Goal: Task Accomplishment & Management: Use online tool/utility

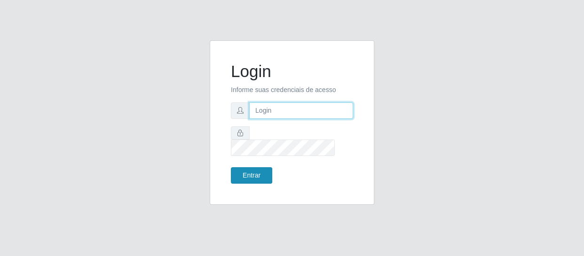
type input "[EMAIL_ADDRESS][DOMAIN_NAME]"
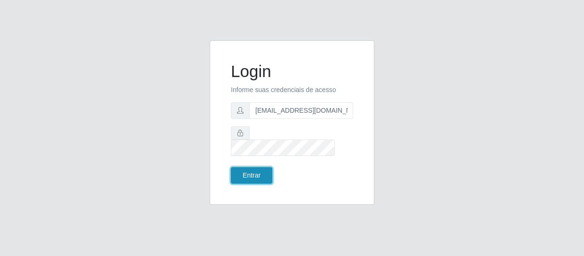
click at [251, 174] on button "Entrar" at bounding box center [251, 175] width 41 height 16
click at [247, 169] on button "Entrar" at bounding box center [251, 175] width 41 height 16
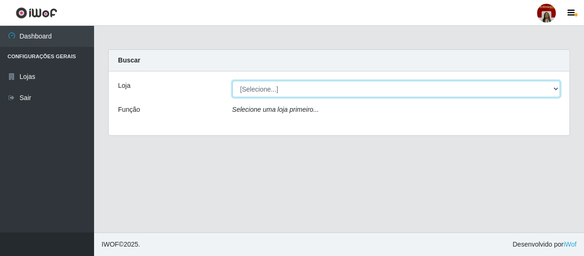
click at [318, 89] on select "[Selecione...] Mar Vermelho - Loja 04" at bounding box center [396, 89] width 328 height 16
select select "251"
click at [232, 81] on select "[Selecione...] Mar Vermelho - Loja 04" at bounding box center [396, 89] width 328 height 16
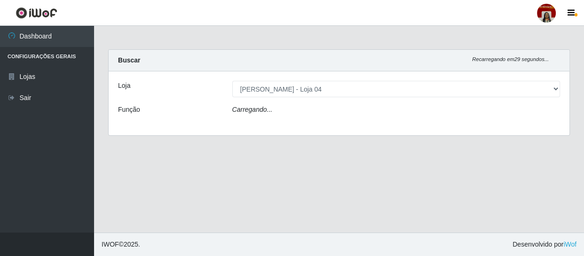
click at [321, 112] on div "Carregando..." at bounding box center [396, 112] width 342 height 14
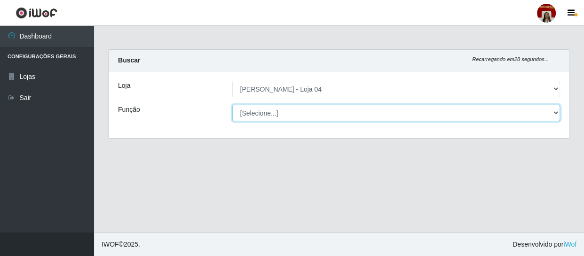
click at [479, 115] on select "[Selecione...] ASG ASG + ASG ++ Auxiliar de Depósito Auxiliar de Depósito + Aux…" at bounding box center [396, 113] width 328 height 16
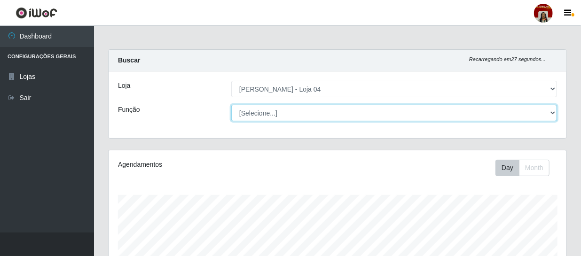
scroll to position [195, 458]
select select "22"
click at [231, 105] on select "[Selecione...] ASG ASG + ASG ++ Auxiliar de Depósito Auxiliar de Depósito + Aux…" at bounding box center [394, 113] width 326 height 16
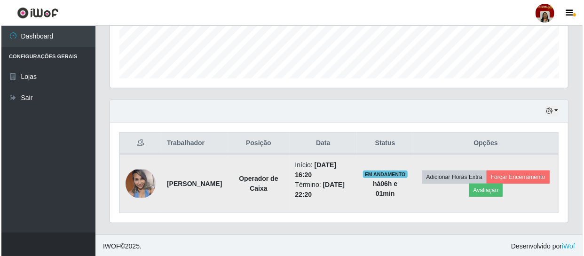
scroll to position [258, 0]
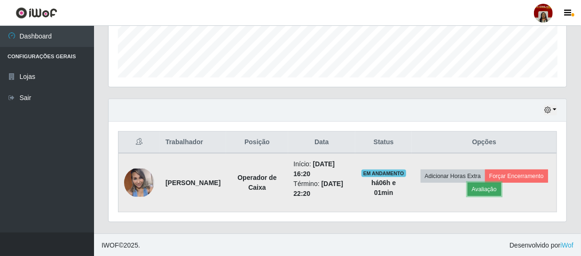
click at [501, 184] on button "Avaliação" at bounding box center [484, 189] width 33 height 13
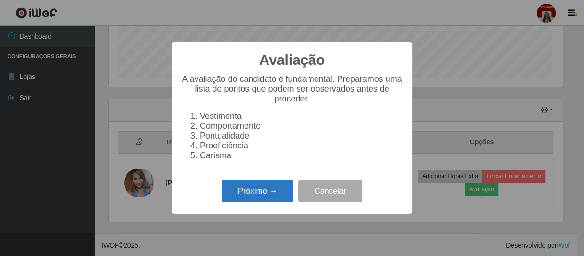
click at [278, 188] on button "Próximo →" at bounding box center [257, 191] width 71 height 22
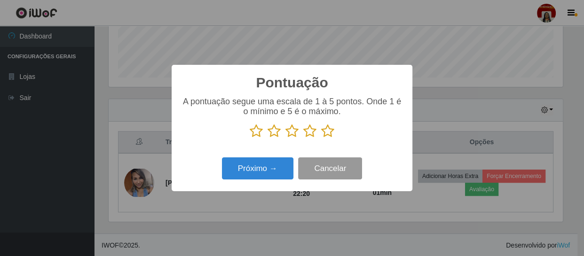
scroll to position [469674, 469415]
click at [327, 130] on icon at bounding box center [327, 131] width 13 height 14
click at [321, 138] on input "radio" at bounding box center [321, 138] width 0 height 0
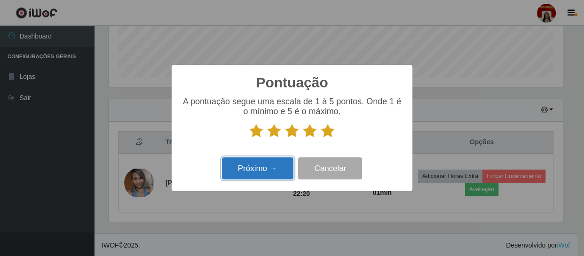
click at [273, 170] on button "Próximo →" at bounding box center [257, 168] width 71 height 22
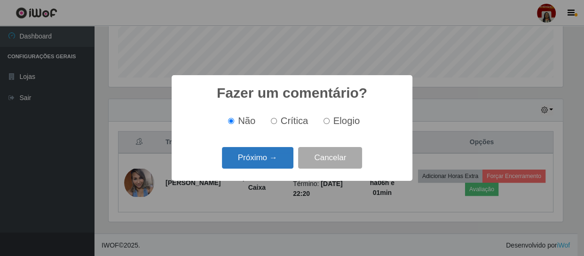
click at [259, 158] on button "Próximo →" at bounding box center [257, 158] width 71 height 22
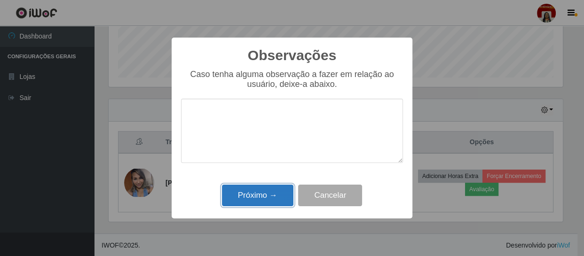
click at [269, 189] on button "Próximo →" at bounding box center [257, 196] width 71 height 22
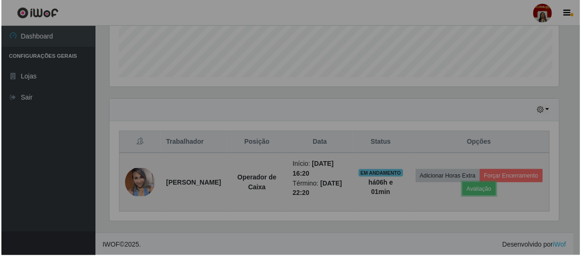
scroll to position [195, 458]
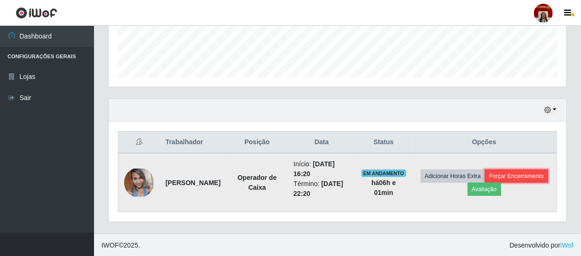
click at [485, 183] on button "Forçar Encerramento" at bounding box center [516, 176] width 63 height 13
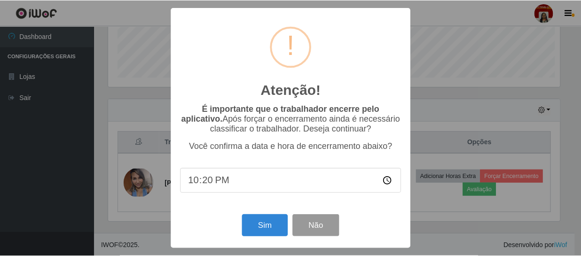
scroll to position [195, 453]
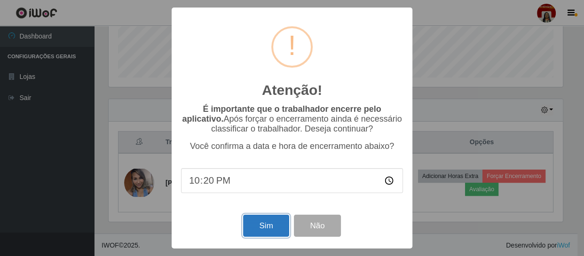
click at [247, 227] on button "Sim" at bounding box center [266, 226] width 46 height 22
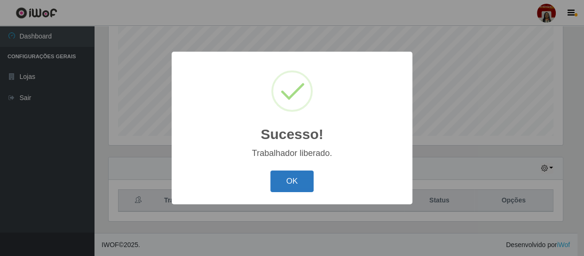
click at [281, 178] on button "OK" at bounding box center [292, 182] width 44 height 22
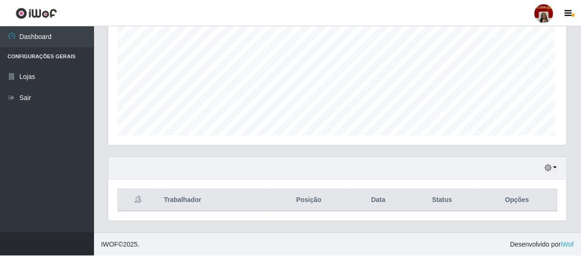
scroll to position [195, 458]
